Goal: Find specific page/section: Find specific page/section

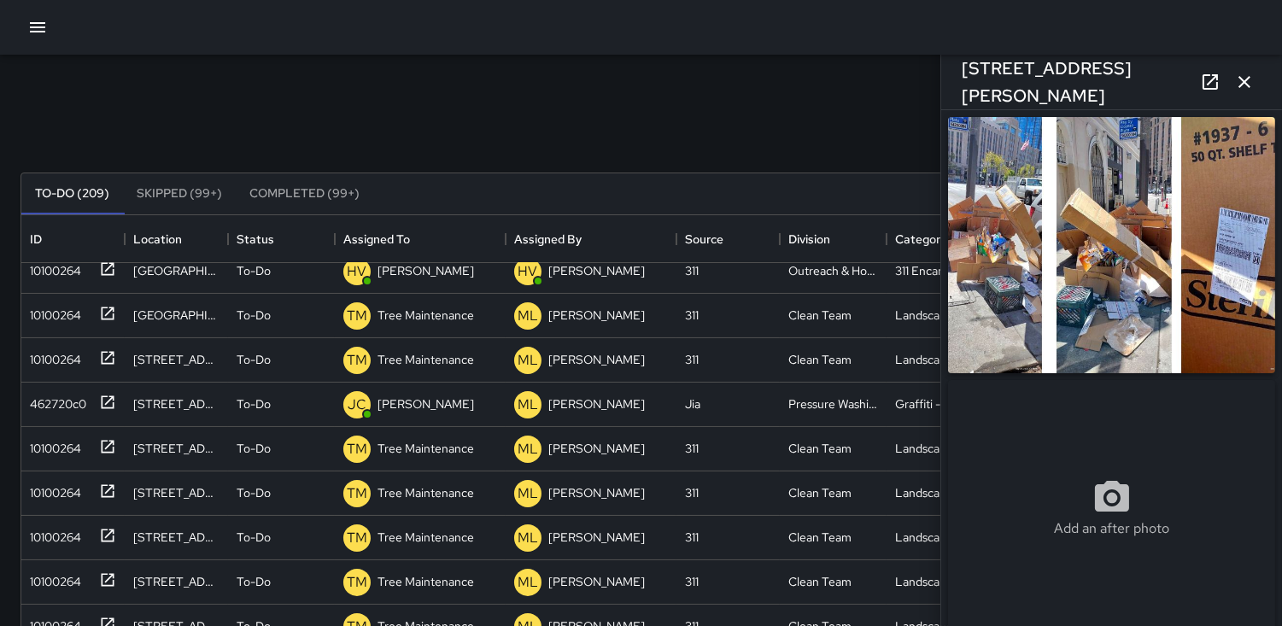
scroll to position [709, 1225]
click at [1252, 86] on icon "button" at bounding box center [1245, 82] width 21 height 21
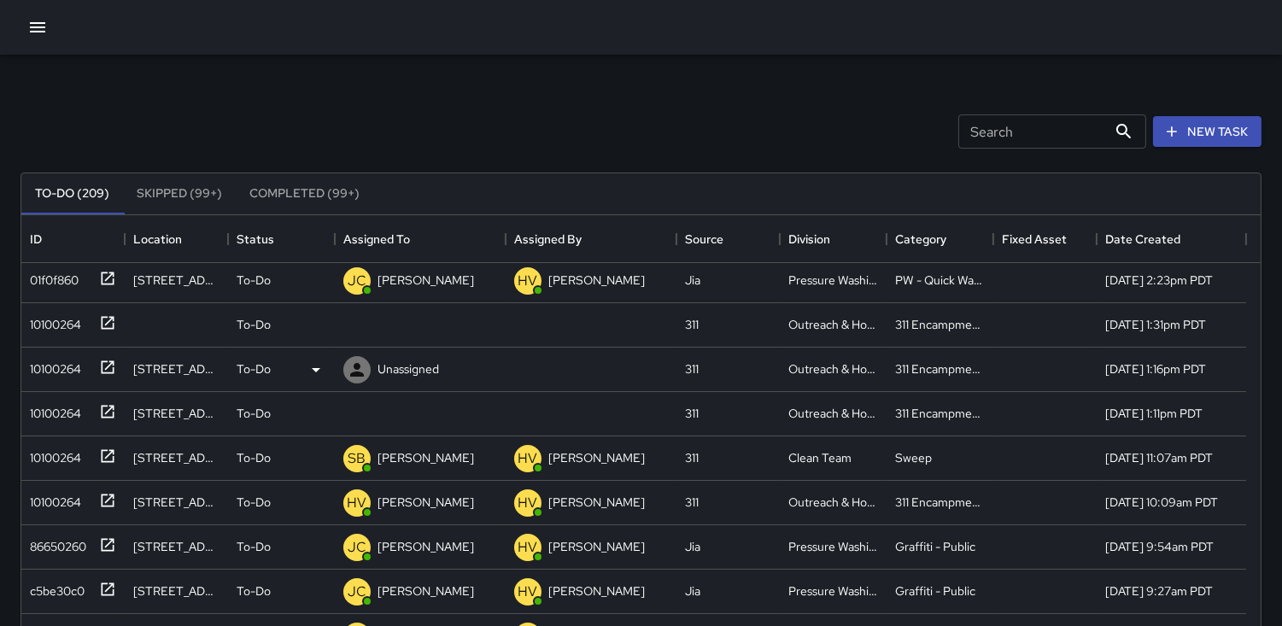
scroll to position [0, 0]
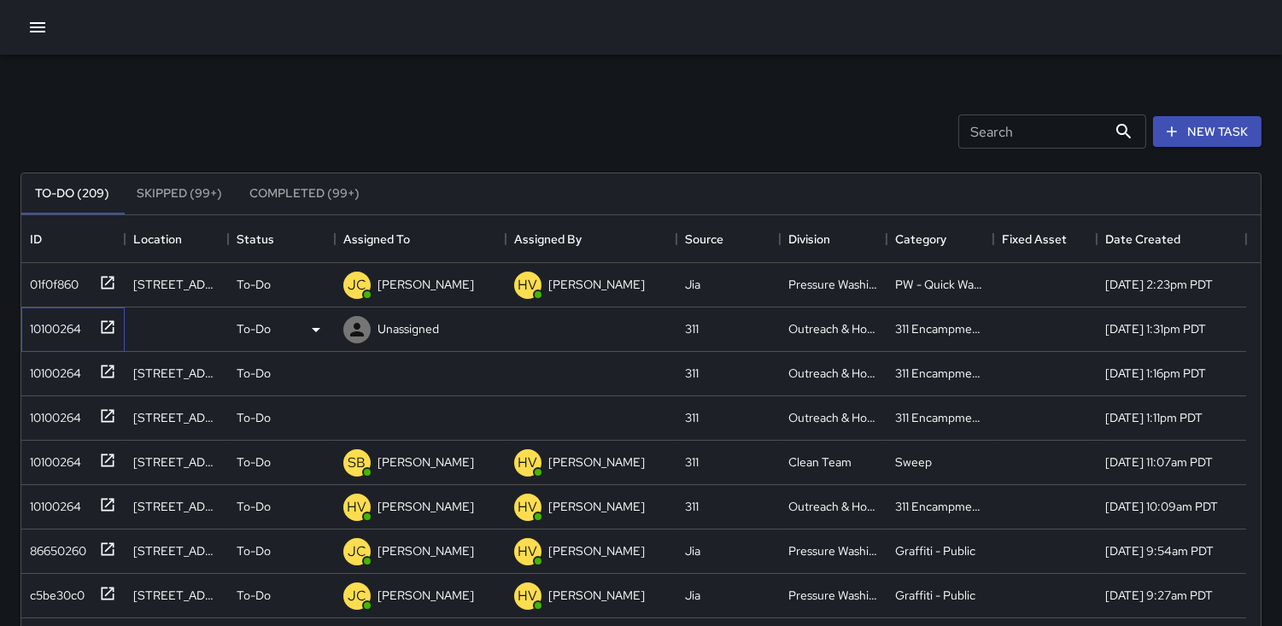
click at [63, 331] on div "10100264" at bounding box center [52, 326] width 58 height 24
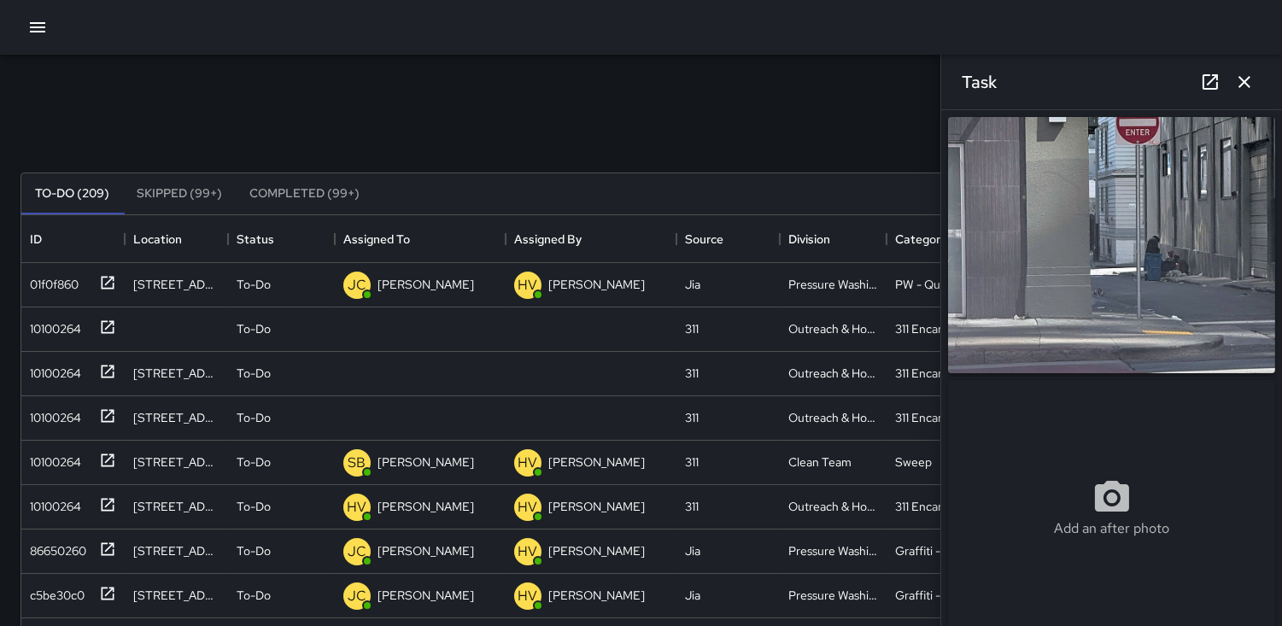
click at [1240, 91] on icon "button" at bounding box center [1245, 82] width 21 height 21
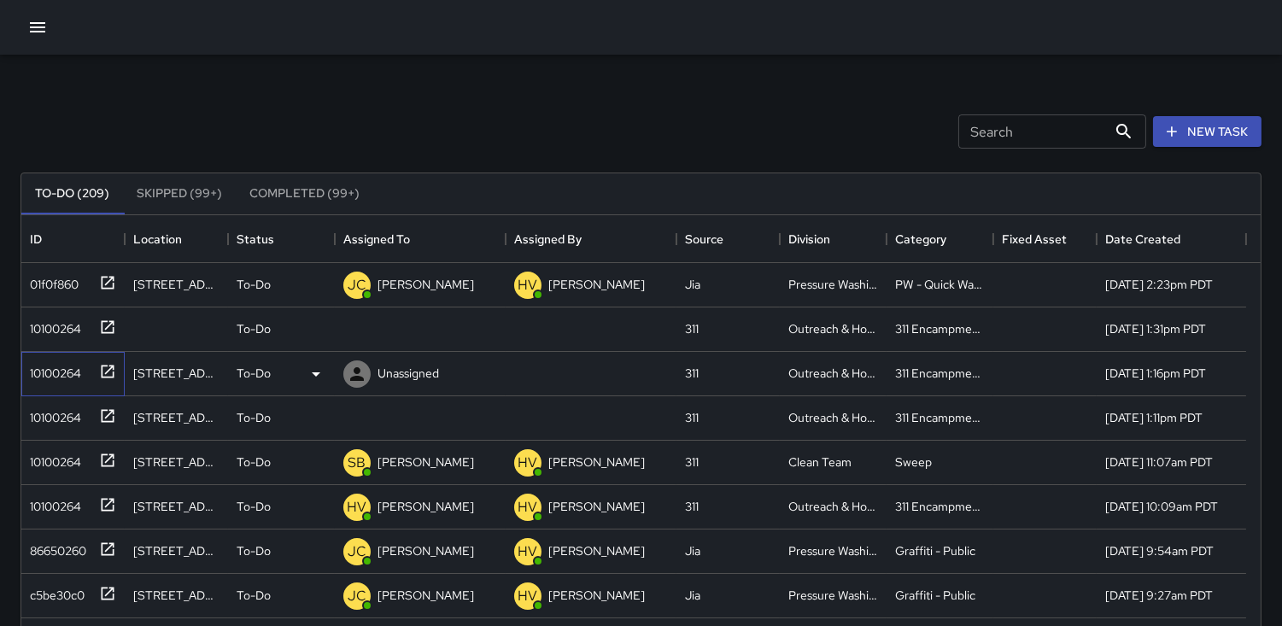
click at [54, 373] on div "10100264" at bounding box center [52, 370] width 58 height 24
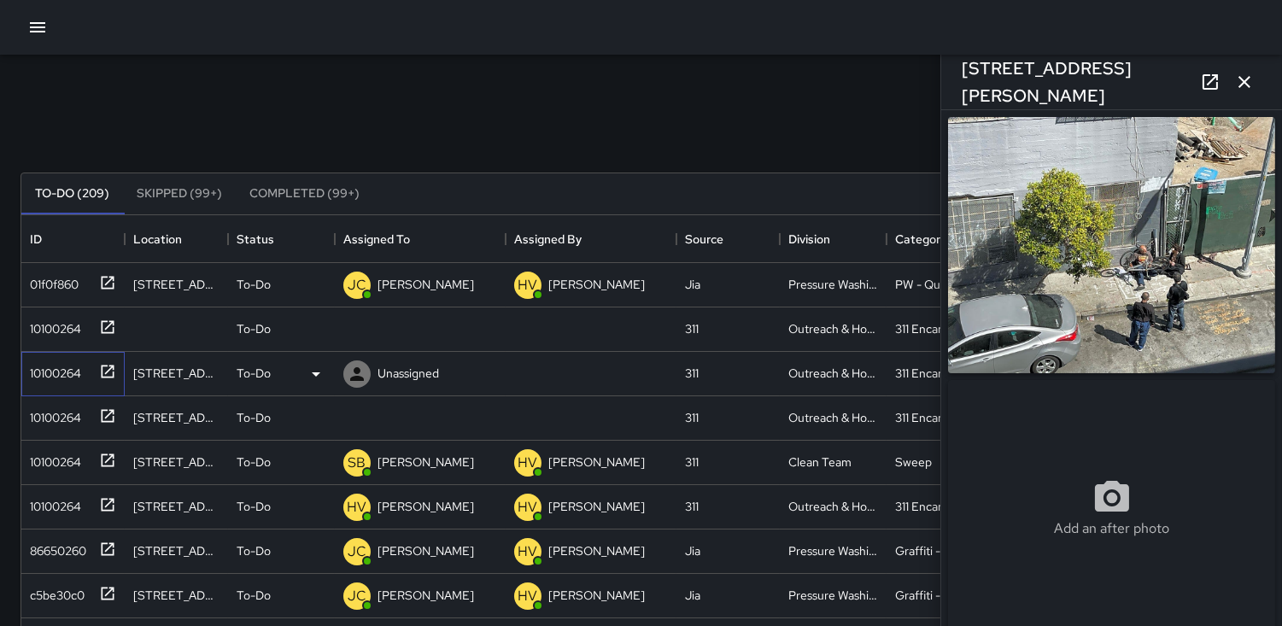
type input "**********"
click at [1249, 83] on icon "button" at bounding box center [1245, 82] width 21 height 21
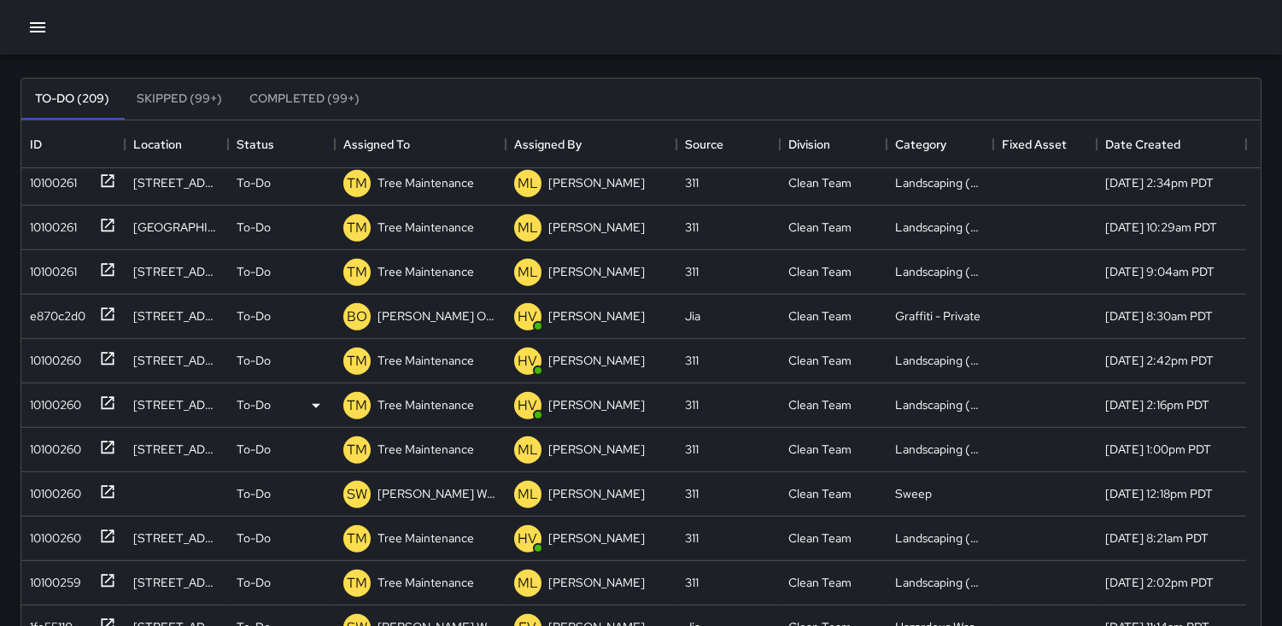
scroll to position [2343, 0]
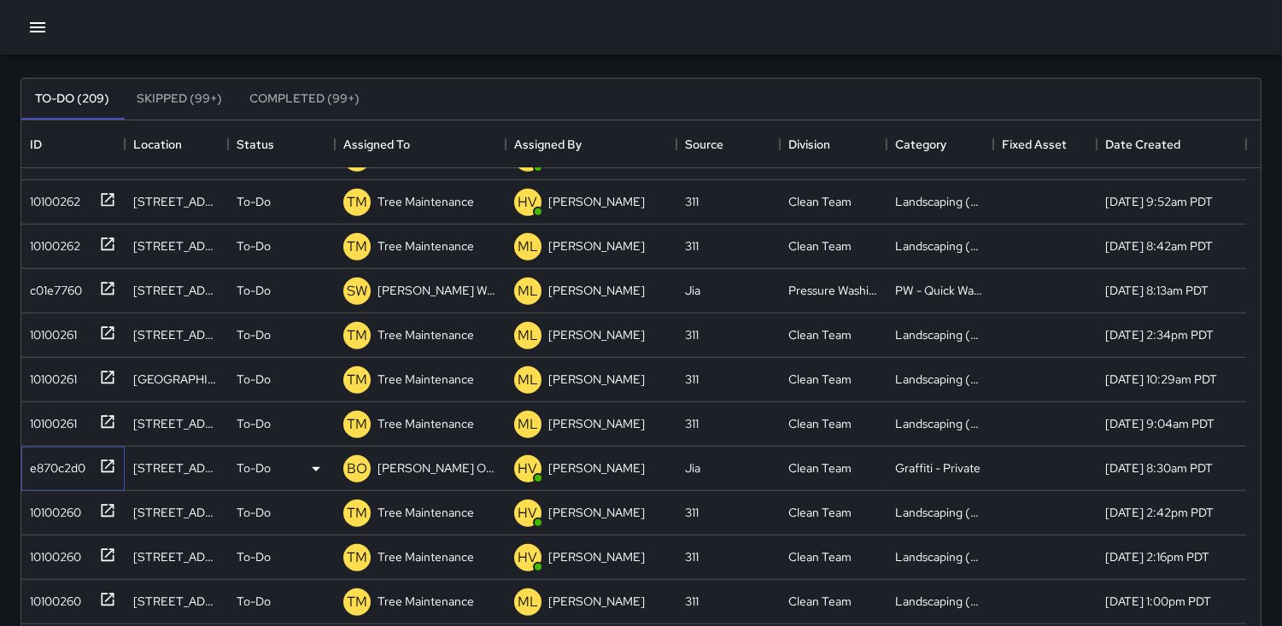
click at [45, 465] on div "e870c2d0" at bounding box center [54, 465] width 62 height 24
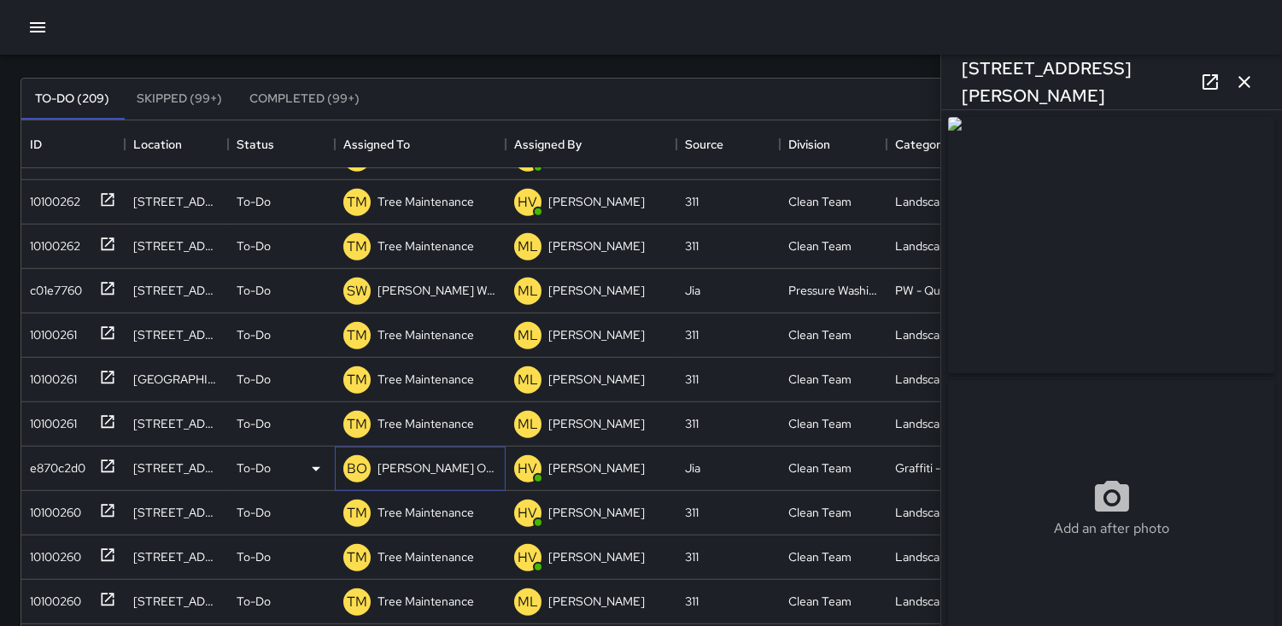
click at [357, 473] on p "BO" at bounding box center [357, 469] width 21 height 21
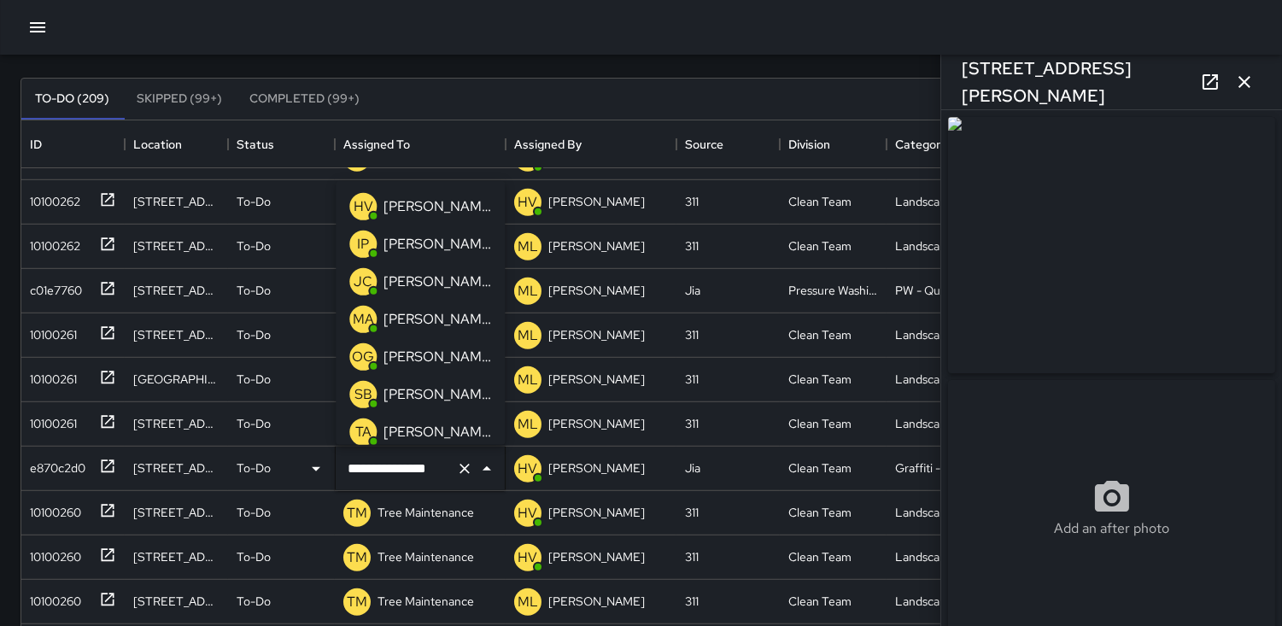
scroll to position [44, 0]
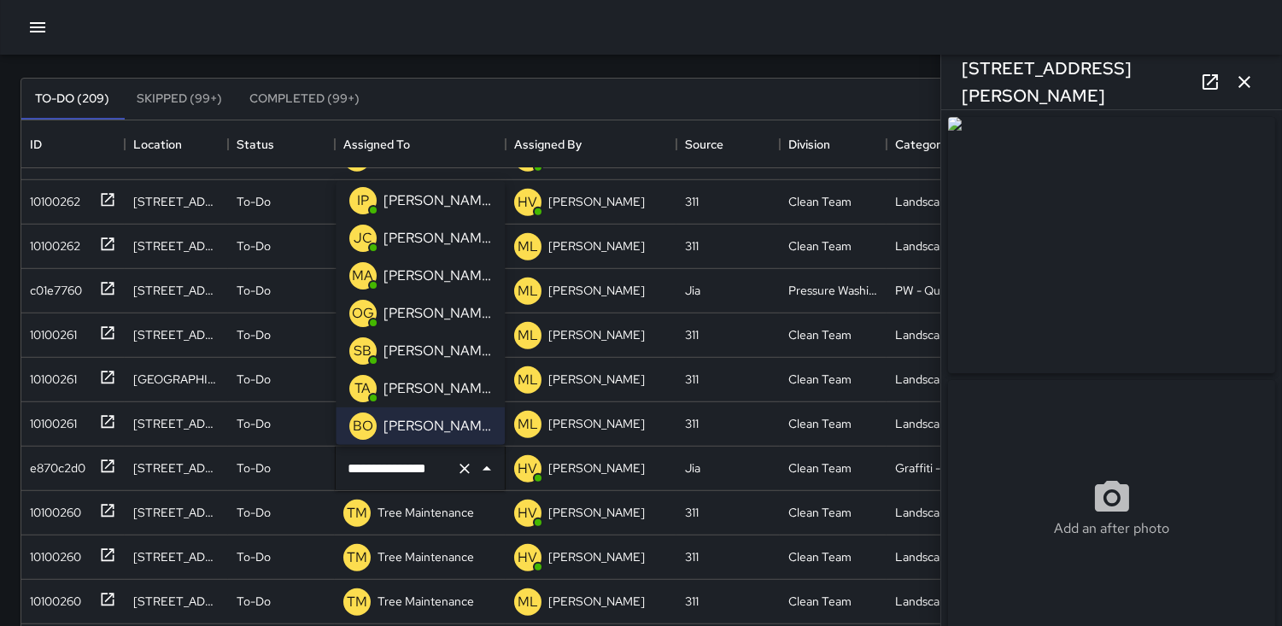
click at [363, 308] on p "OG" at bounding box center [363, 313] width 22 height 21
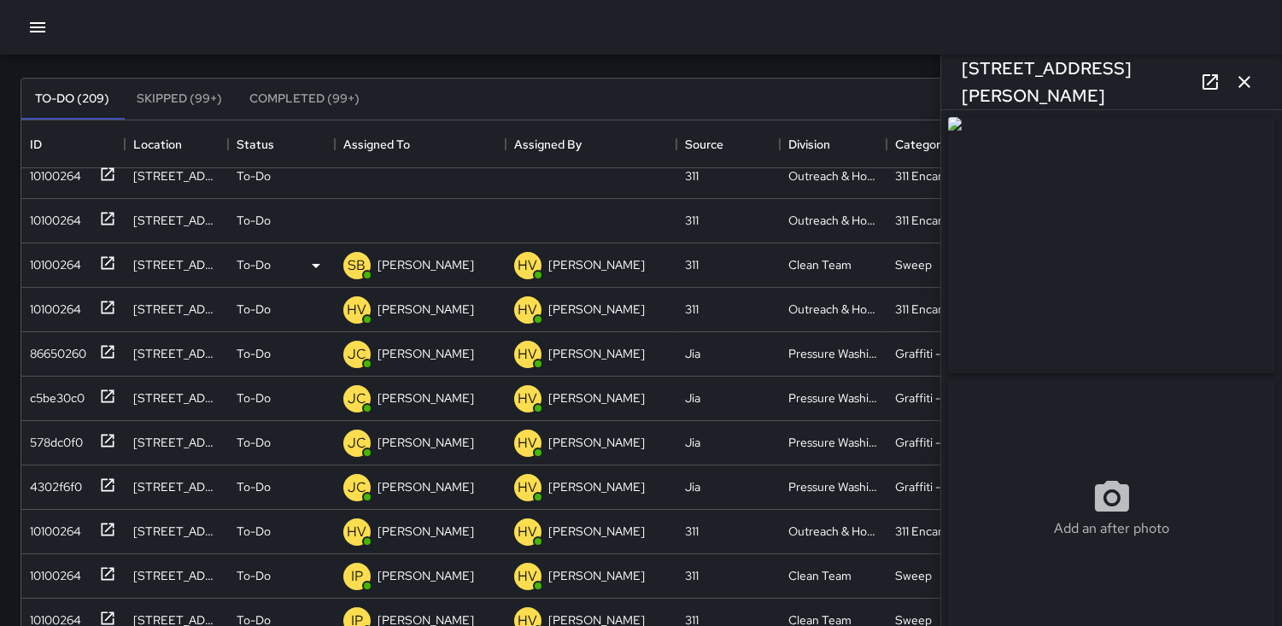
scroll to position [7, 0]
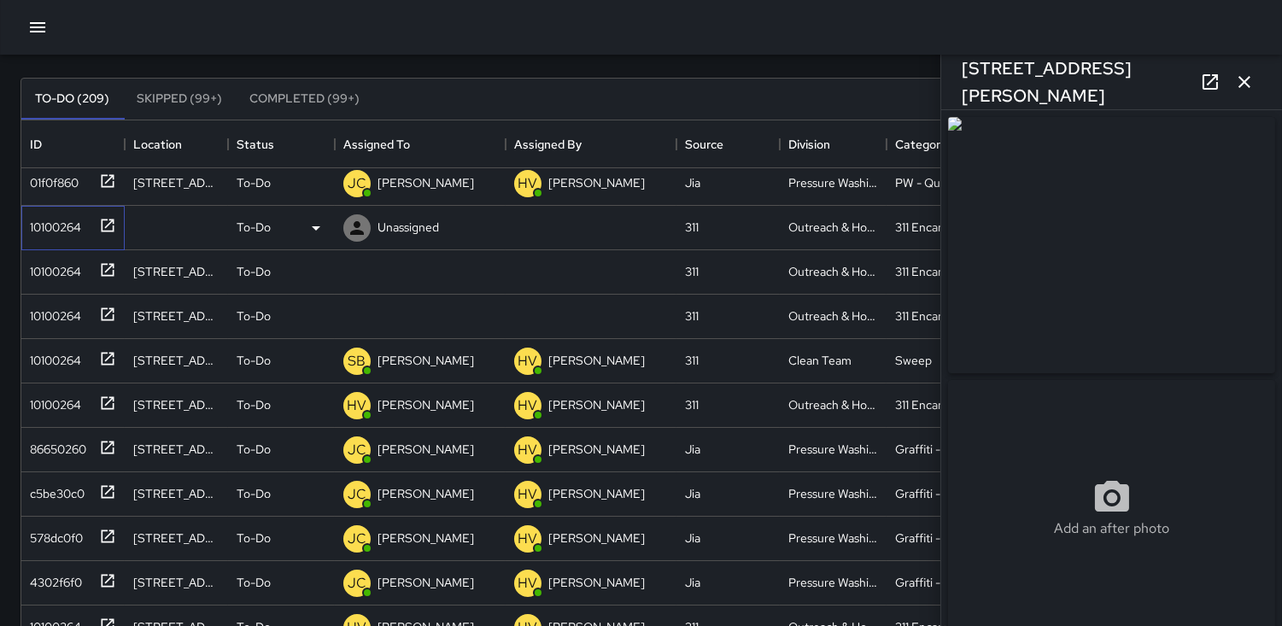
click at [58, 220] on div "10100264" at bounding box center [52, 224] width 58 height 24
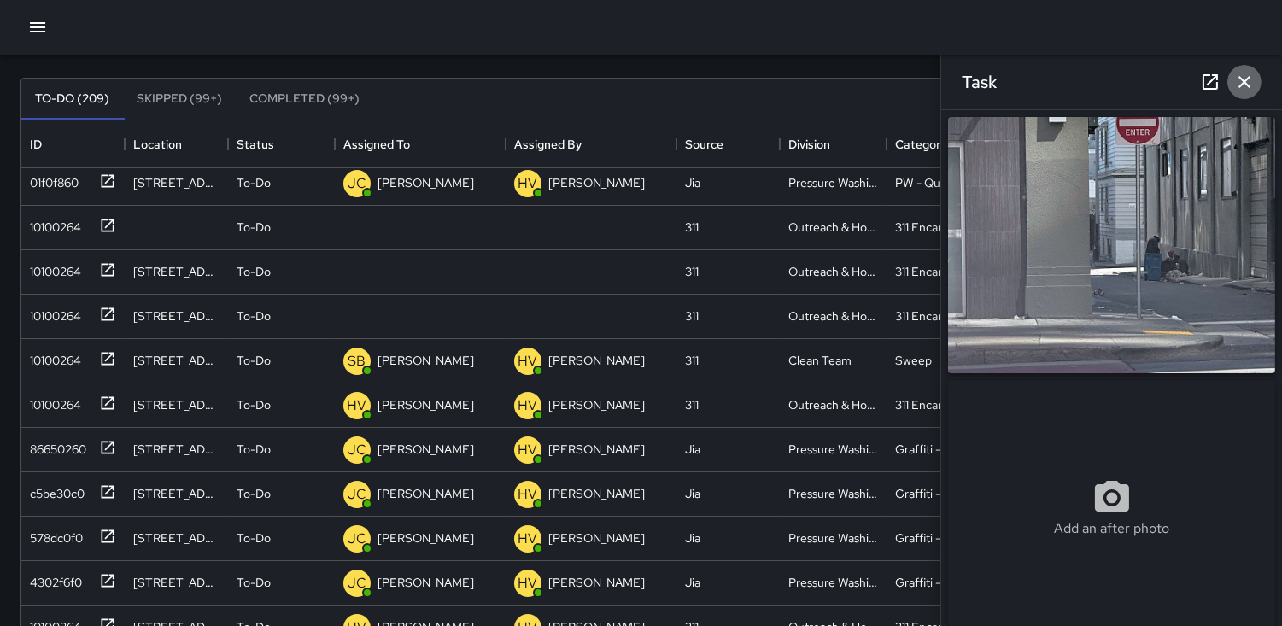
click at [1236, 82] on icon "button" at bounding box center [1245, 82] width 21 height 21
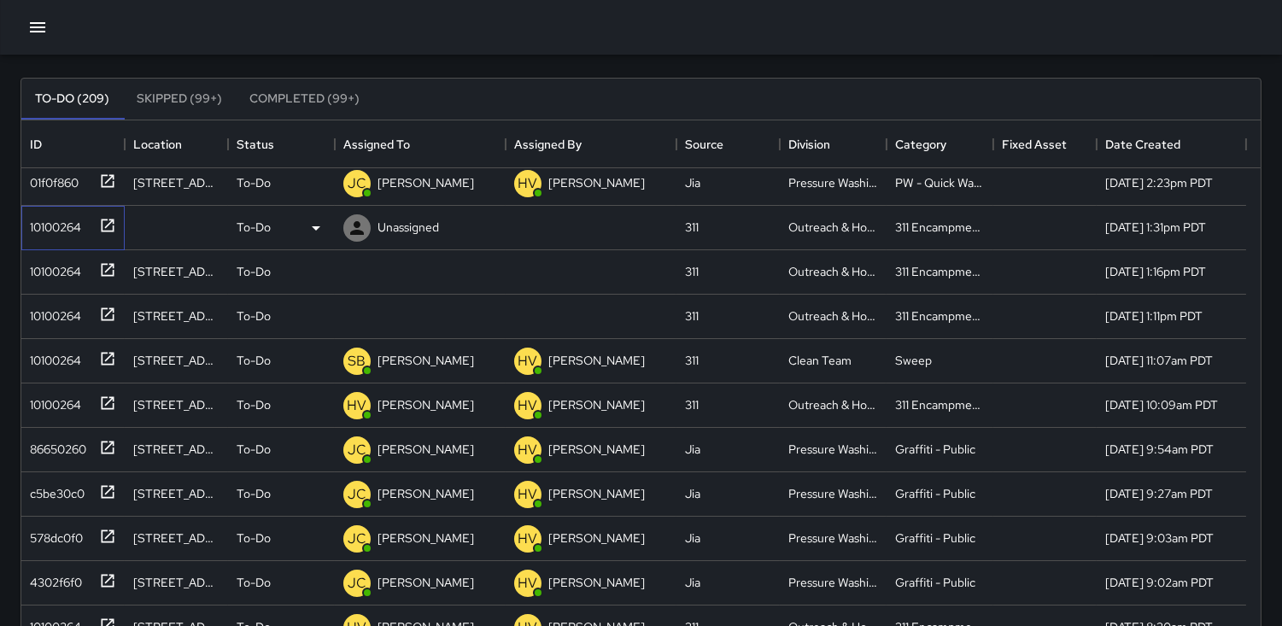
click at [53, 231] on div "10100264" at bounding box center [52, 224] width 58 height 24
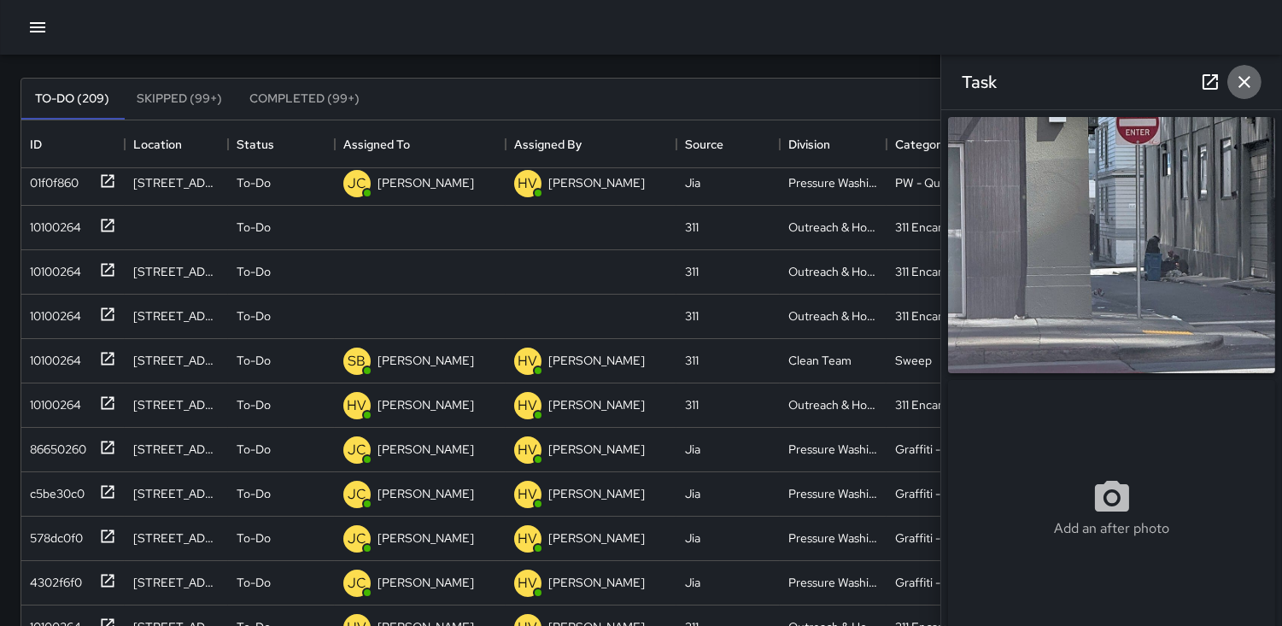
click at [1252, 95] on button "button" at bounding box center [1245, 82] width 34 height 34
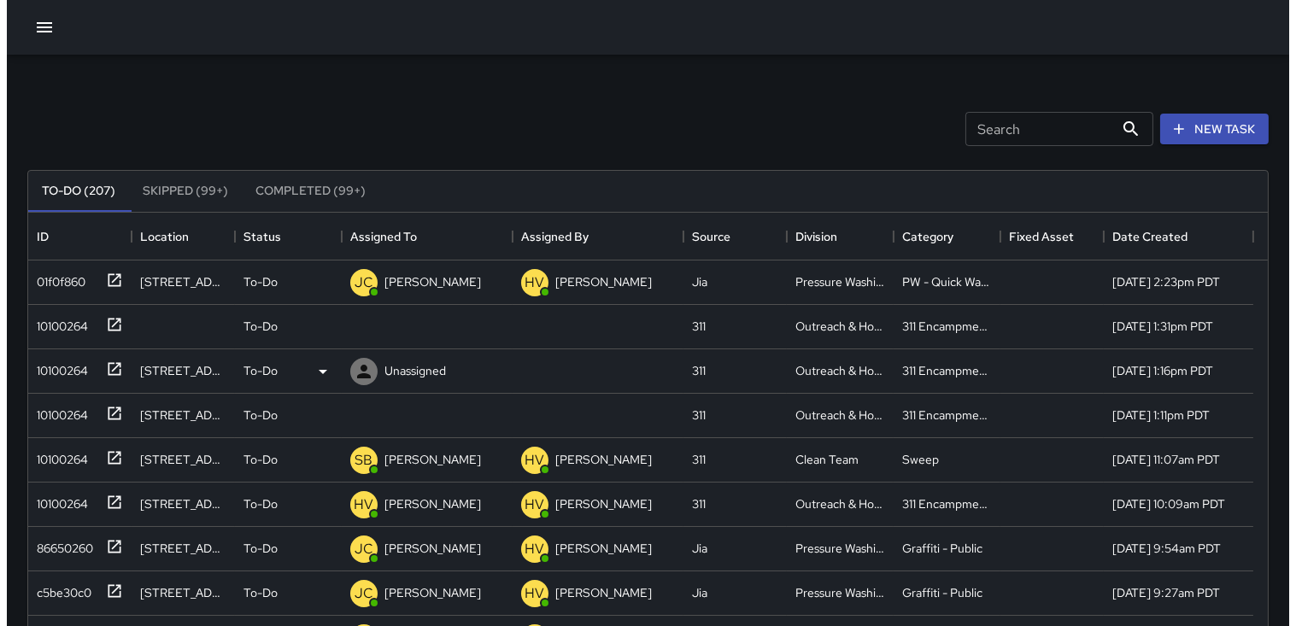
scroll to position [0, 0]
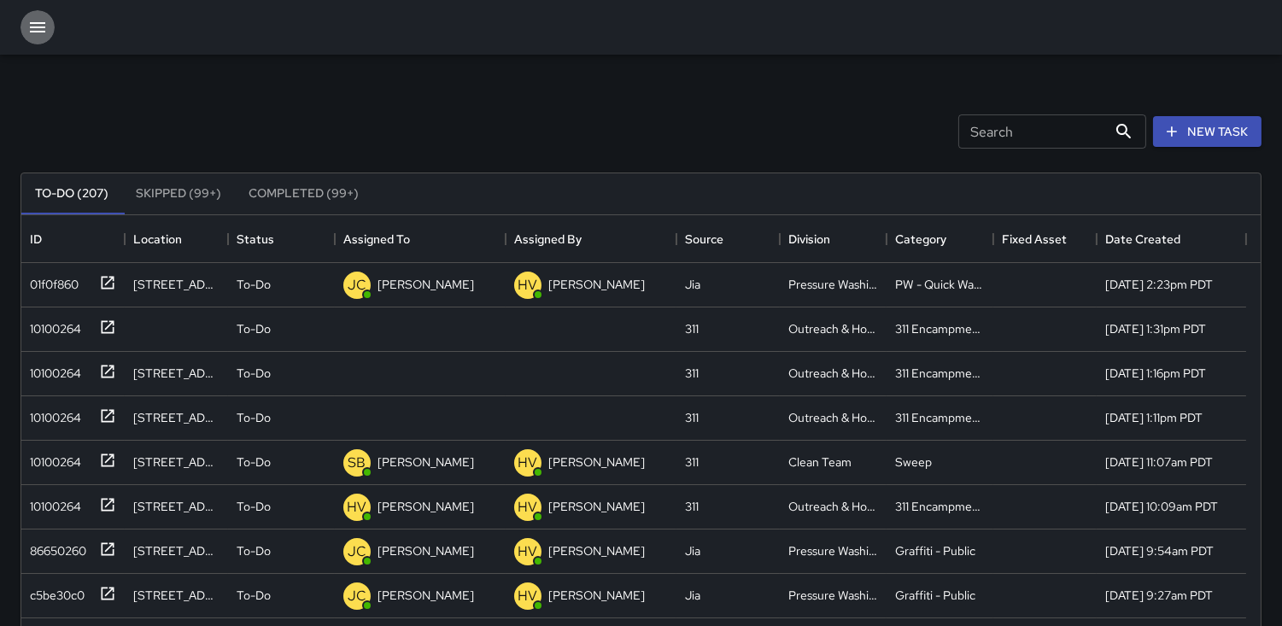
drag, startPoint x: 30, startPoint y: 20, endPoint x: 52, endPoint y: 27, distance: 23.5
click at [35, 21] on icon "button" at bounding box center [37, 27] width 21 height 21
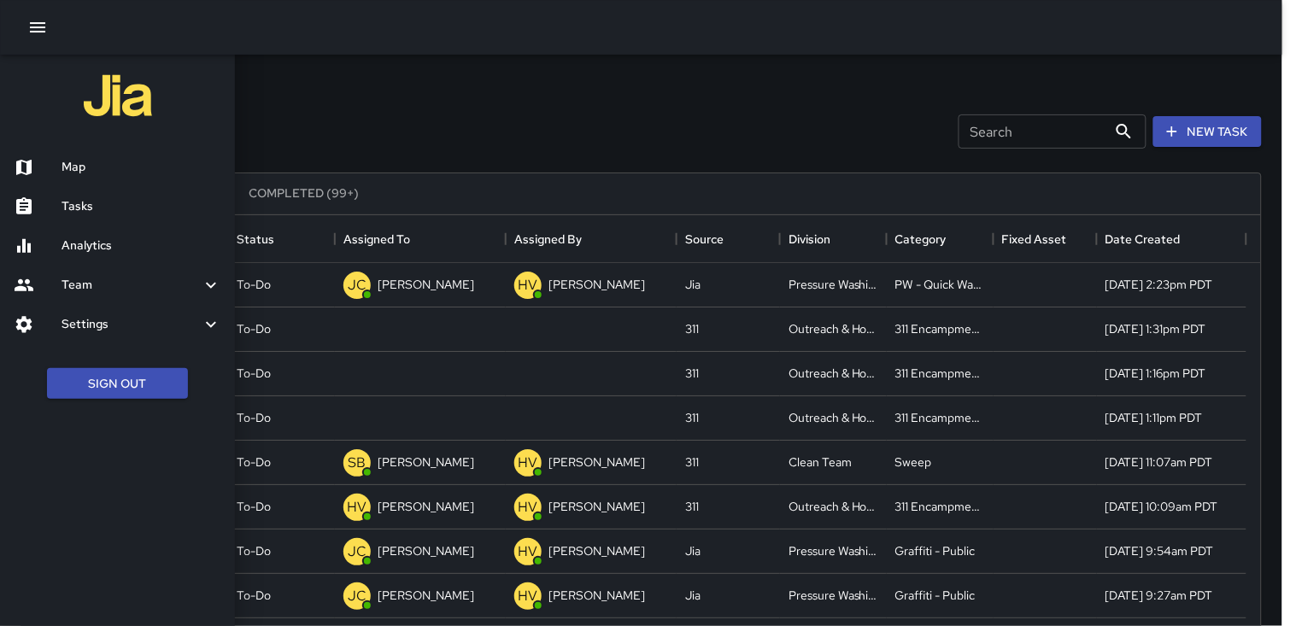
click at [95, 167] on h6 "Map" at bounding box center [142, 167] width 160 height 19
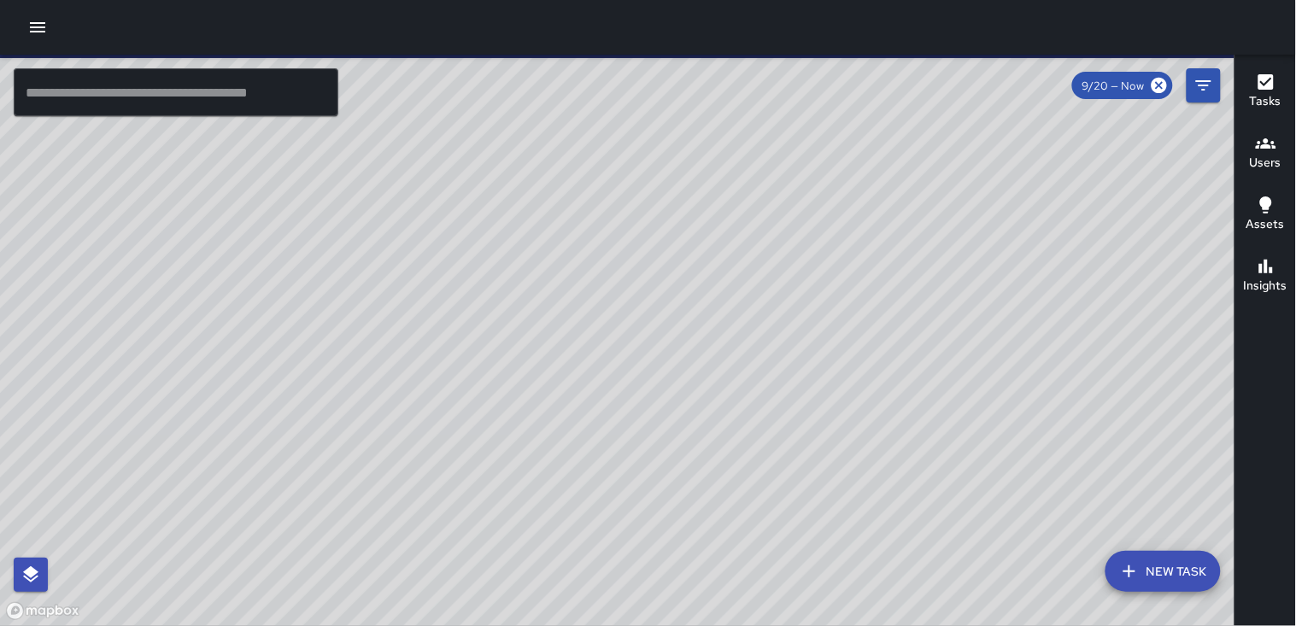
click at [1270, 158] on h6 "Users" at bounding box center [1266, 163] width 32 height 19
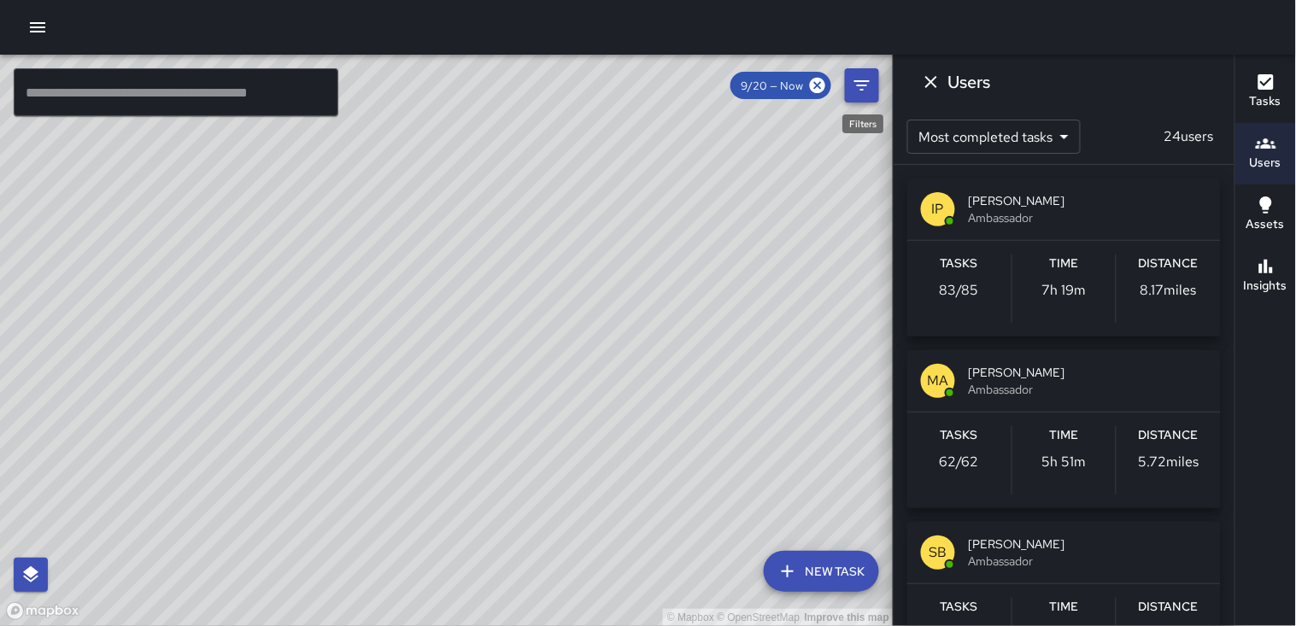
click at [868, 86] on icon "Filters" at bounding box center [862, 85] width 21 height 21
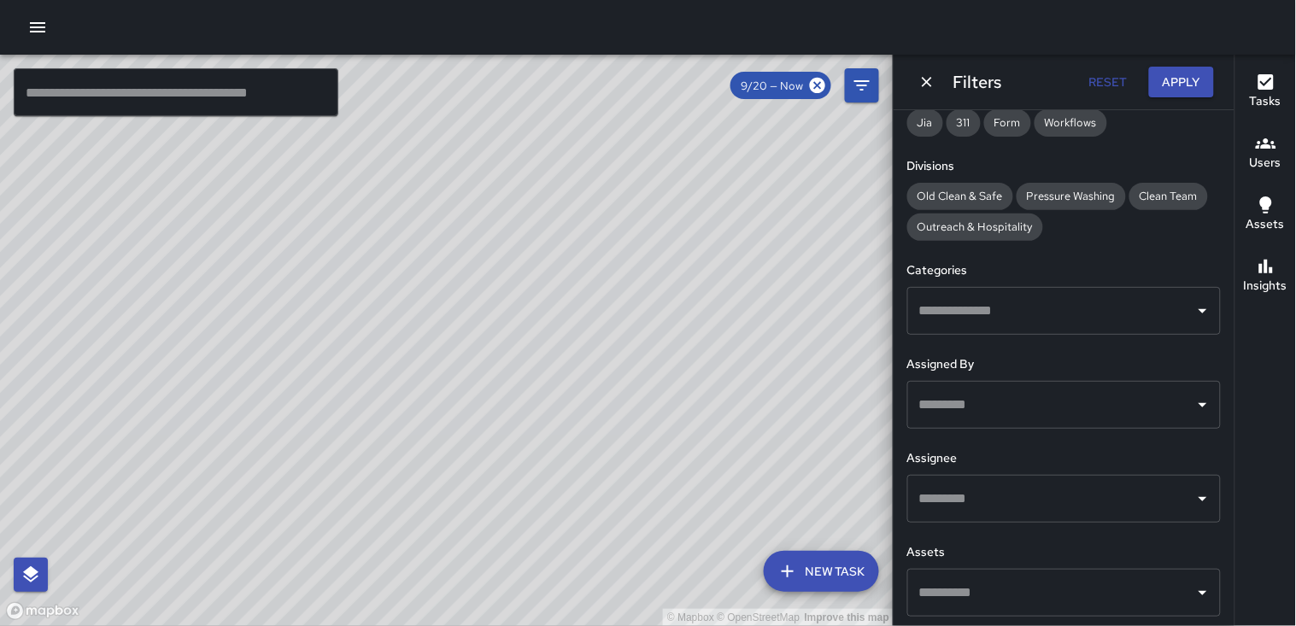
scroll to position [296, 0]
click at [1194, 404] on icon "Open" at bounding box center [1203, 402] width 21 height 21
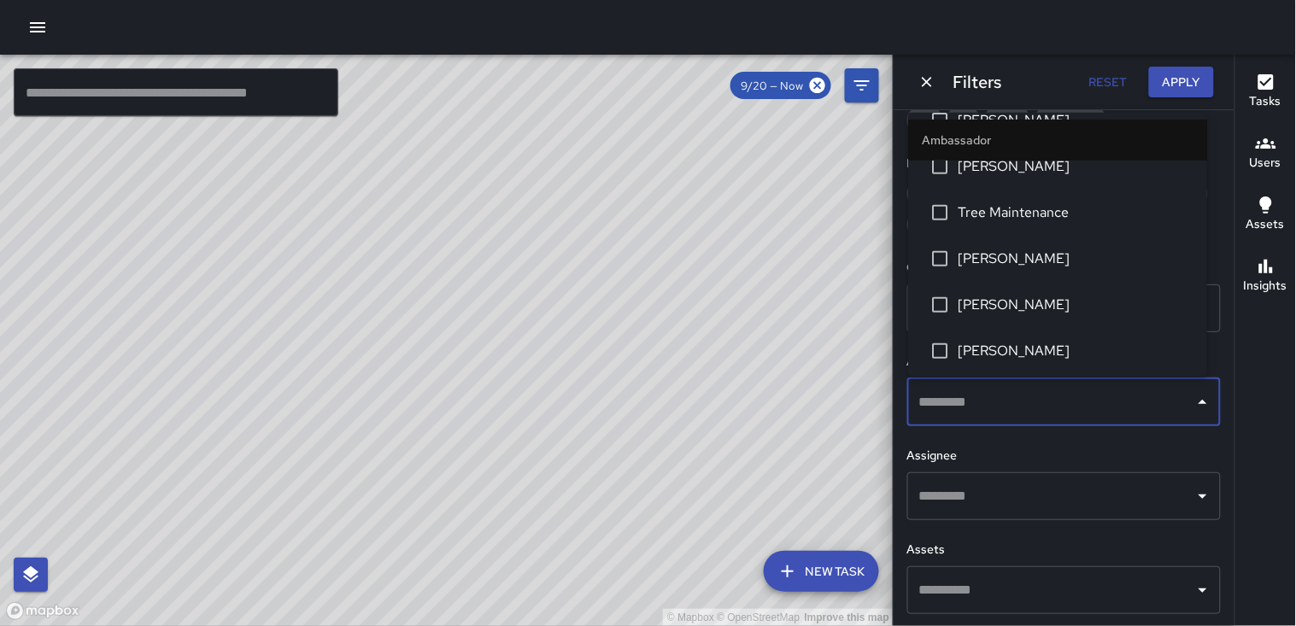
scroll to position [190, 0]
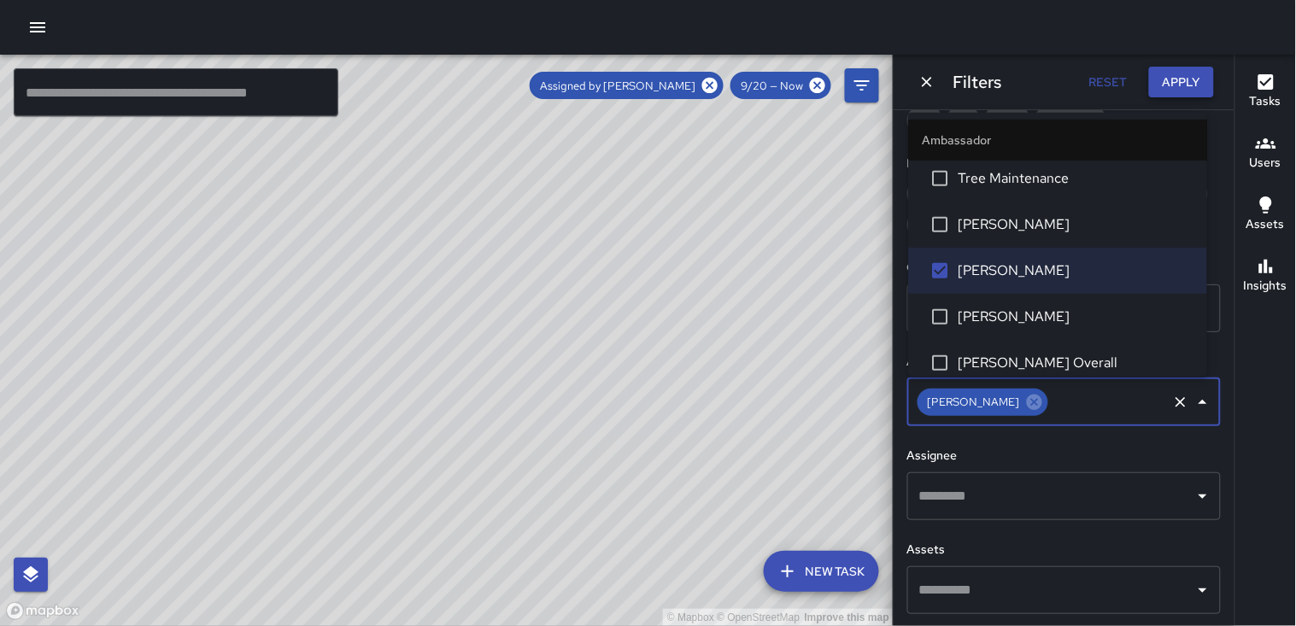
click at [1172, 70] on button "Apply" at bounding box center [1181, 83] width 65 height 32
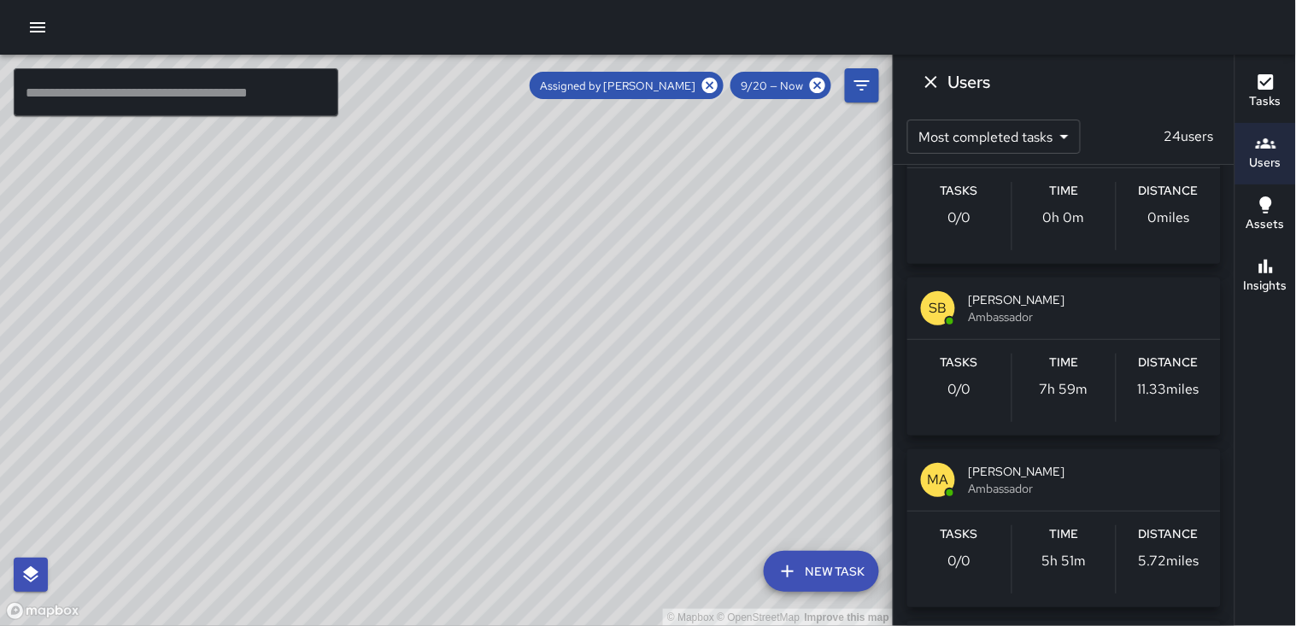
scroll to position [854, 0]
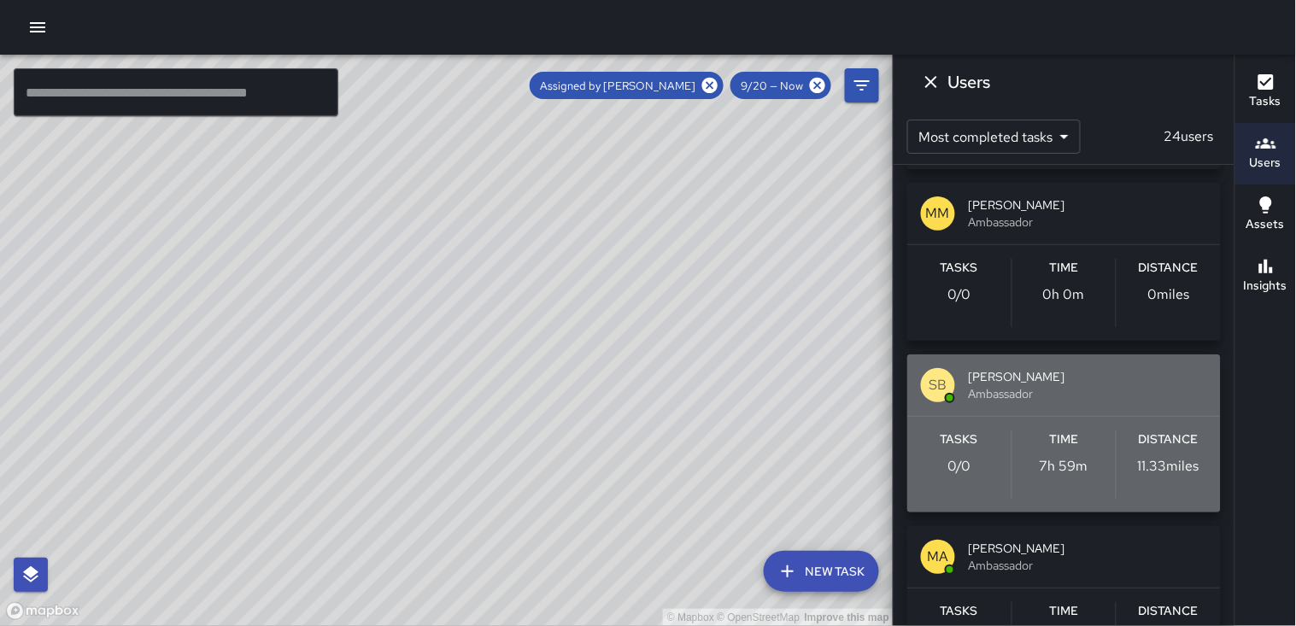
click at [1133, 451] on div "Distance 11.33 miles" at bounding box center [1169, 465] width 104 height 68
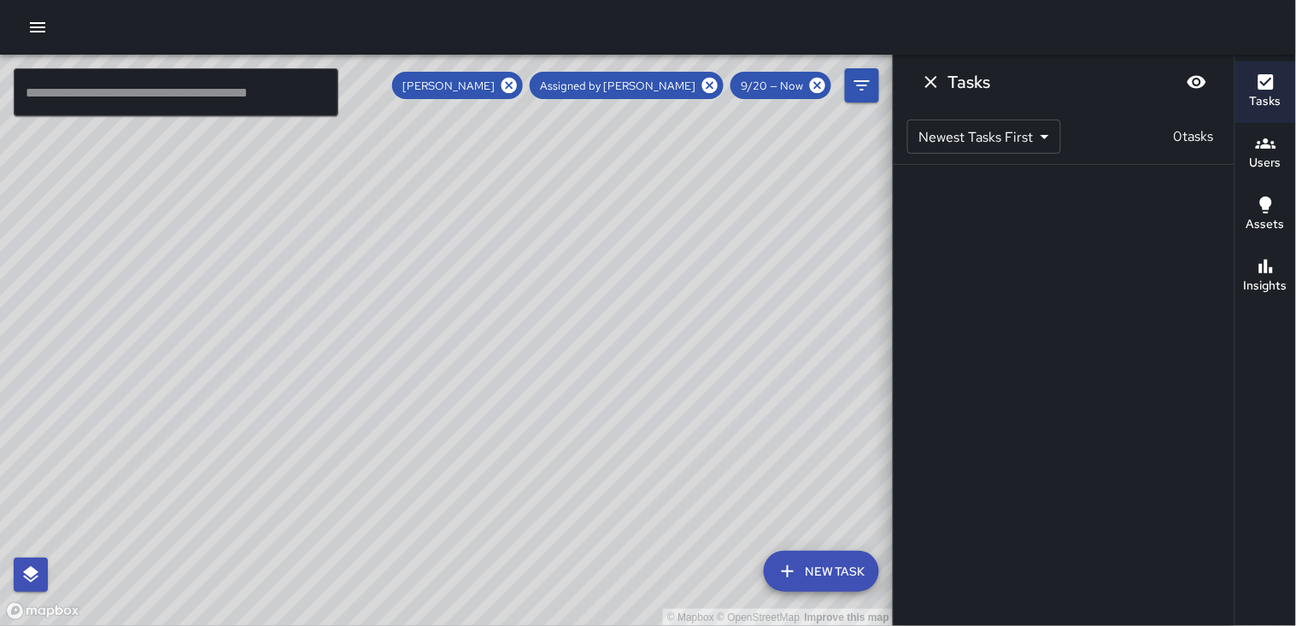
scroll to position [0, 0]
drag, startPoint x: 668, startPoint y: 316, endPoint x: 525, endPoint y: 337, distance: 145.0
click at [525, 337] on div "© Mapbox © OpenStreetMap Improve this map" at bounding box center [447, 341] width 894 height 572
click at [517, 81] on icon at bounding box center [509, 85] width 15 height 15
click at [704, 87] on icon at bounding box center [710, 85] width 19 height 19
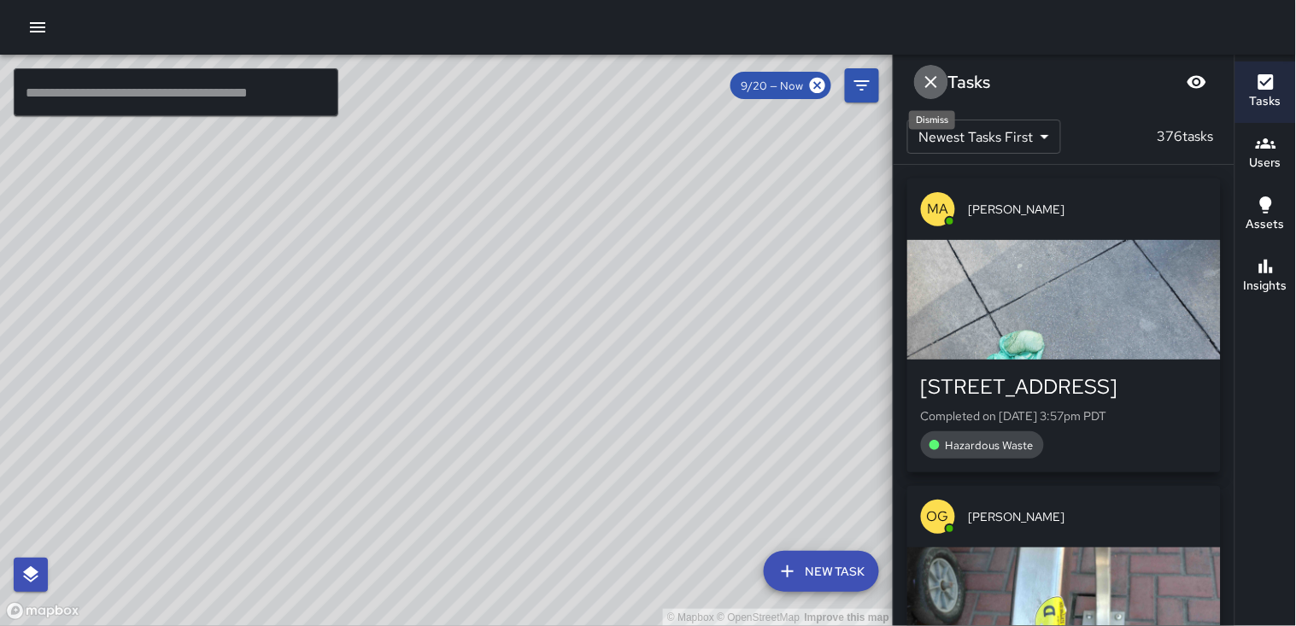
click at [931, 88] on icon "Dismiss" at bounding box center [931, 82] width 21 height 21
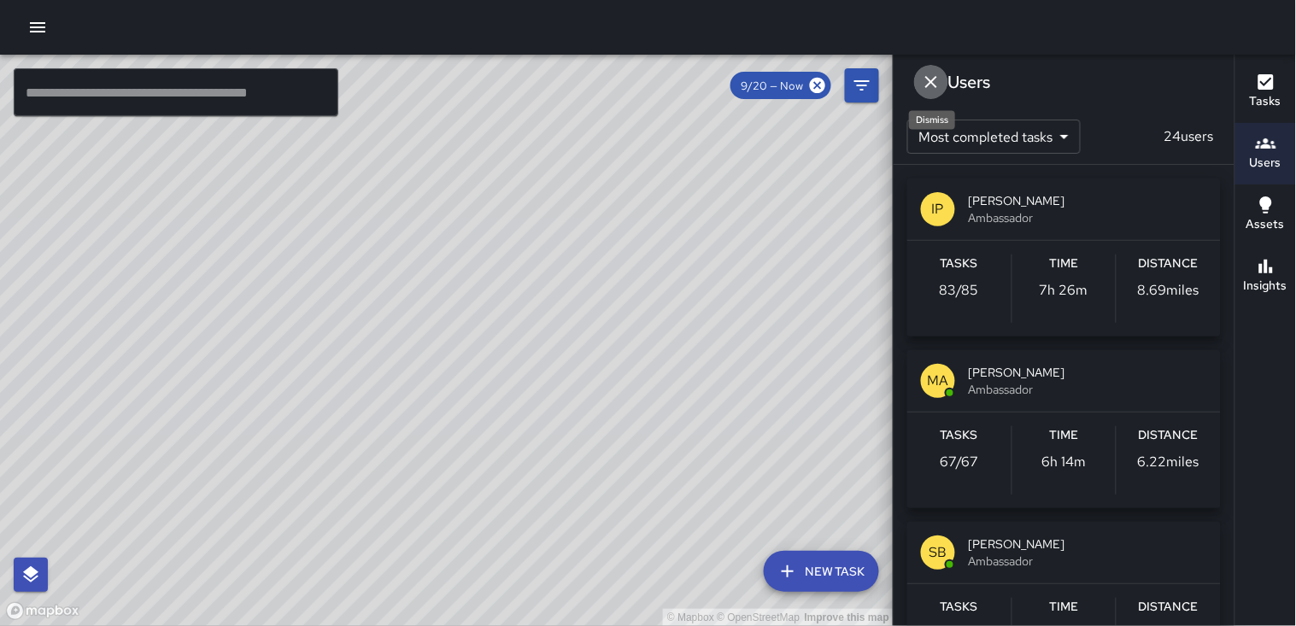
click at [931, 90] on icon "Dismiss" at bounding box center [931, 82] width 21 height 21
